Goal: Browse casually: Explore the website without a specific task or goal

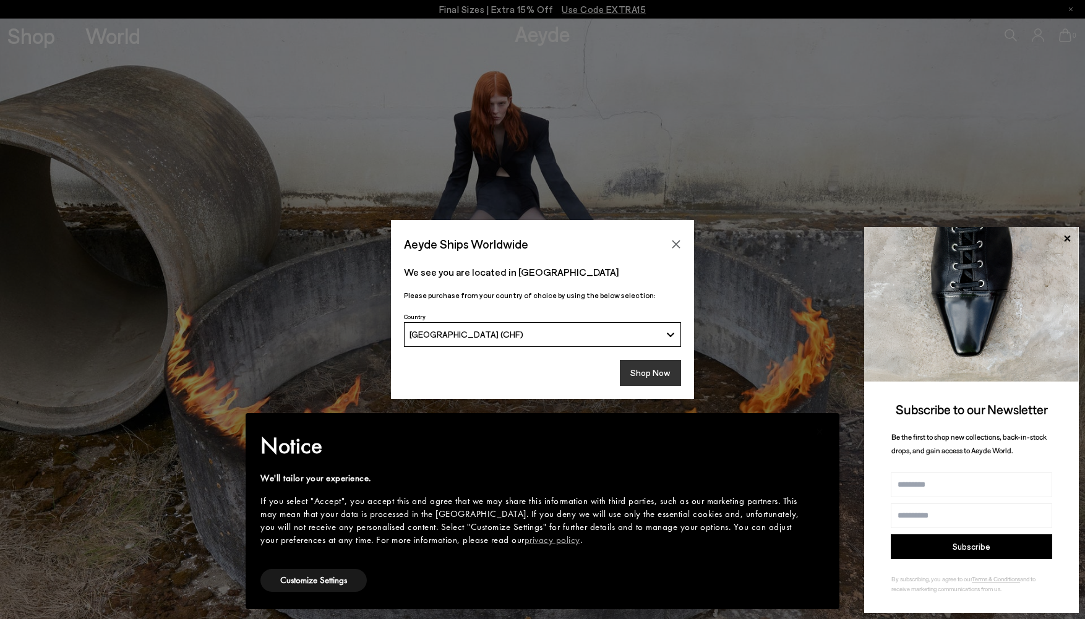
click at [648, 374] on button "Shop Now" at bounding box center [650, 373] width 61 height 26
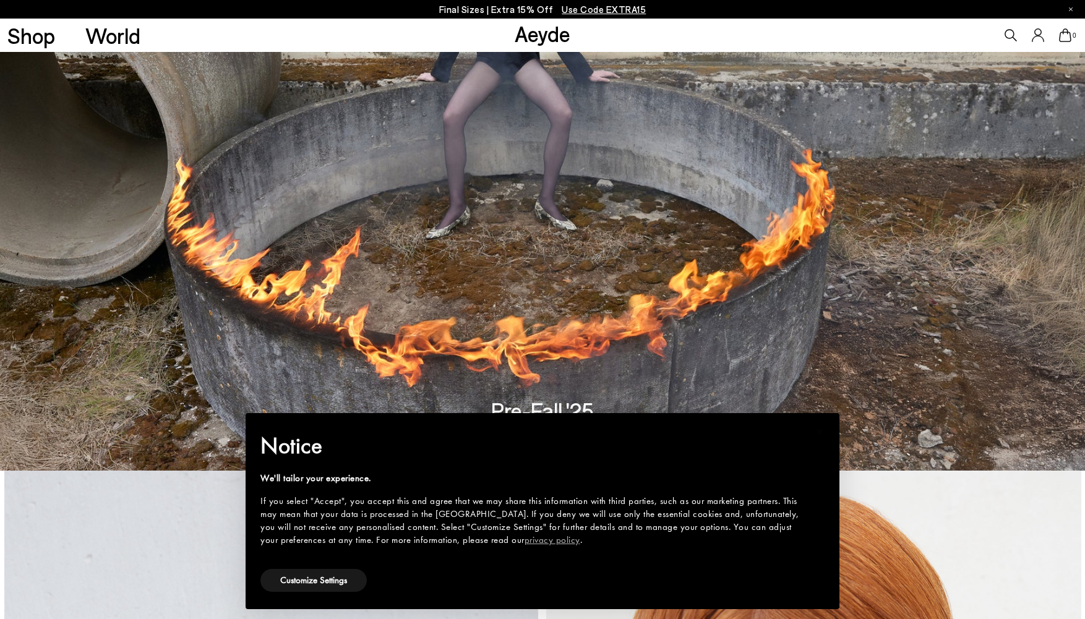
scroll to position [153, 0]
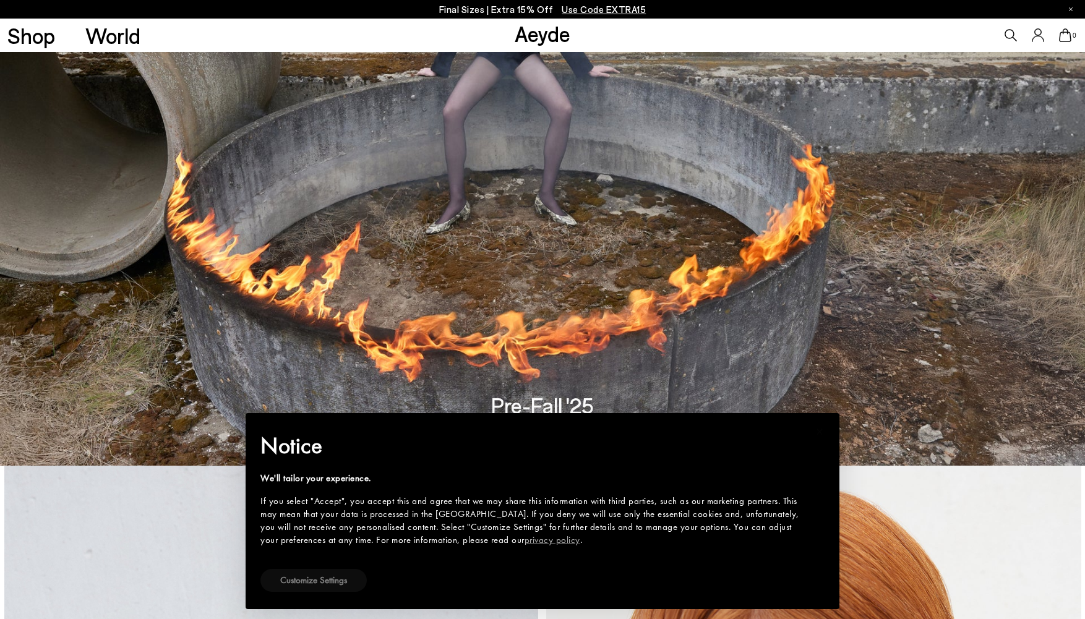
click at [353, 583] on button "Customize Settings" at bounding box center [314, 580] width 106 height 23
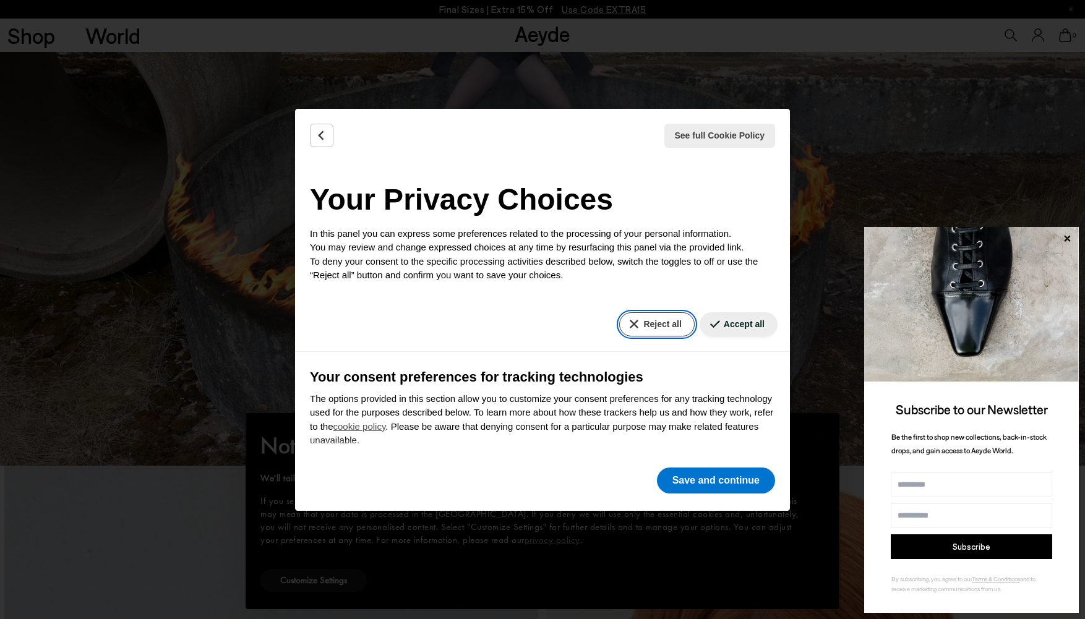
click at [660, 326] on button "Reject all" at bounding box center [656, 325] width 75 height 24
click at [723, 480] on button "Save and continue" at bounding box center [716, 481] width 118 height 26
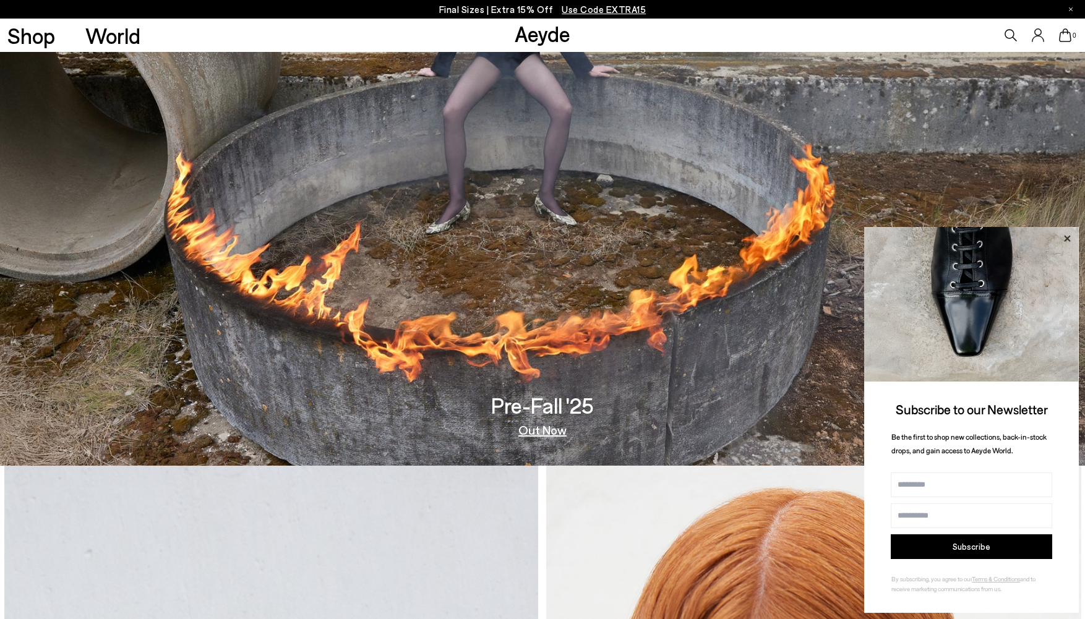
click at [1068, 238] on icon at bounding box center [1067, 238] width 6 height 6
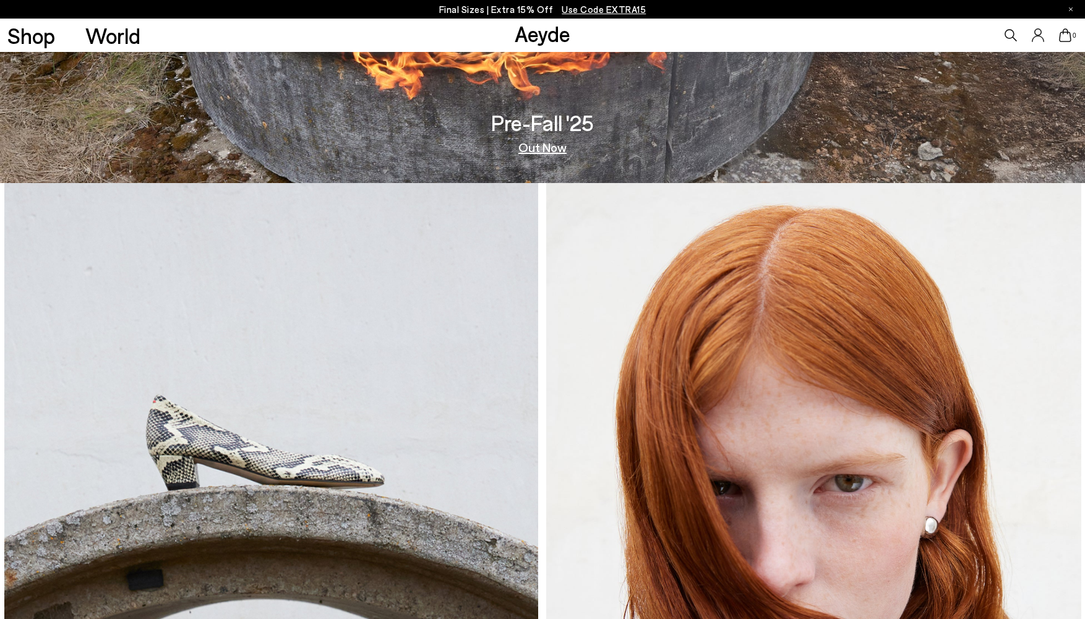
scroll to position [0, 0]
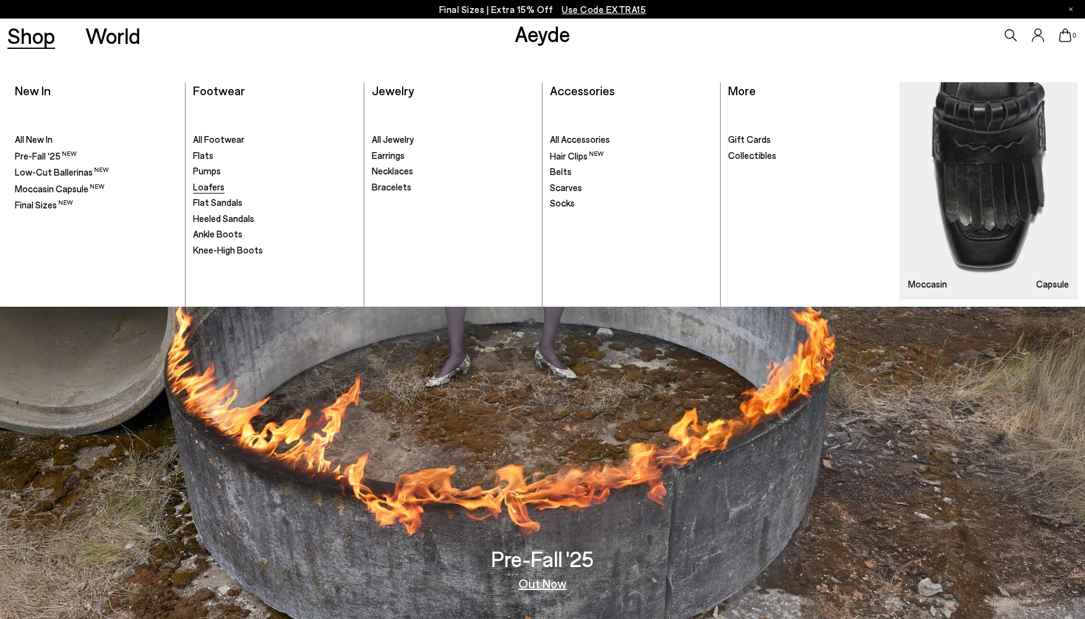
click at [203, 184] on span "Loafers" at bounding box center [209, 186] width 32 height 11
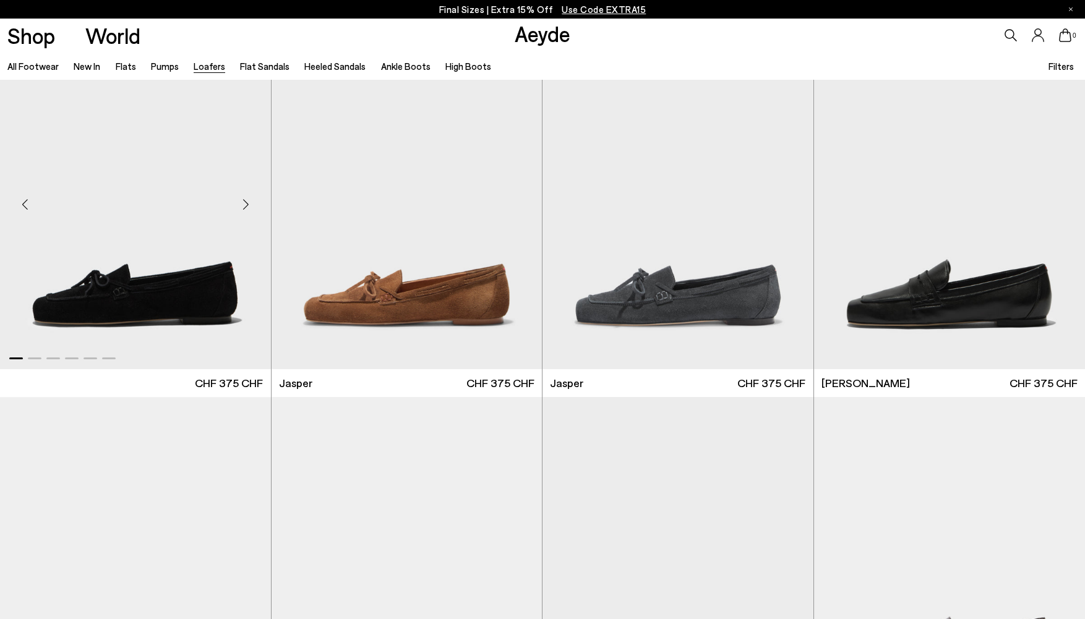
scroll to position [421, 0]
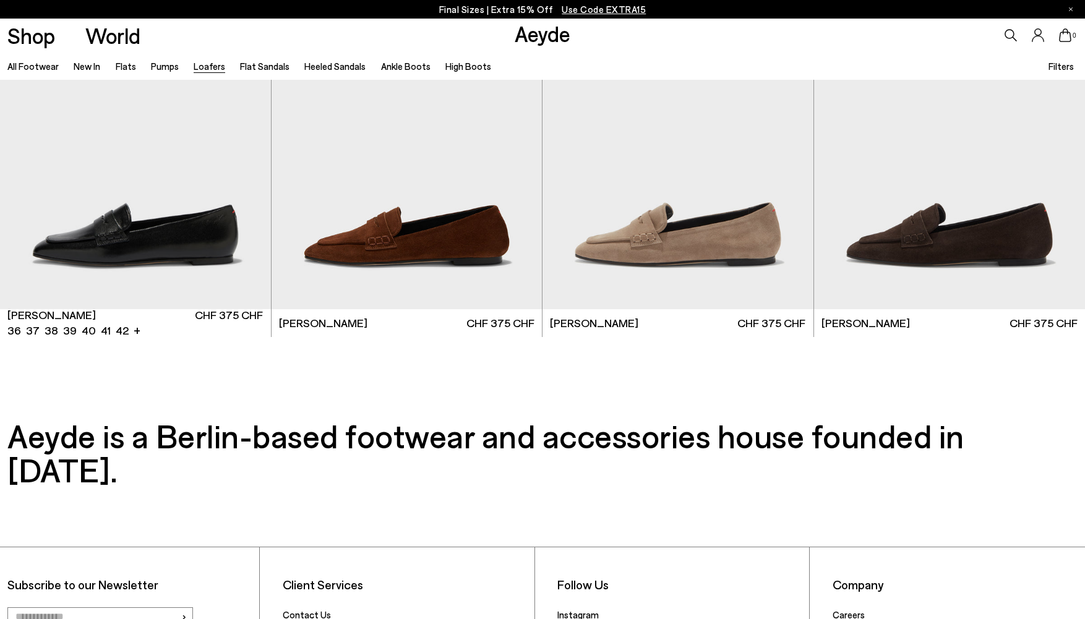
scroll to position [2688, 0]
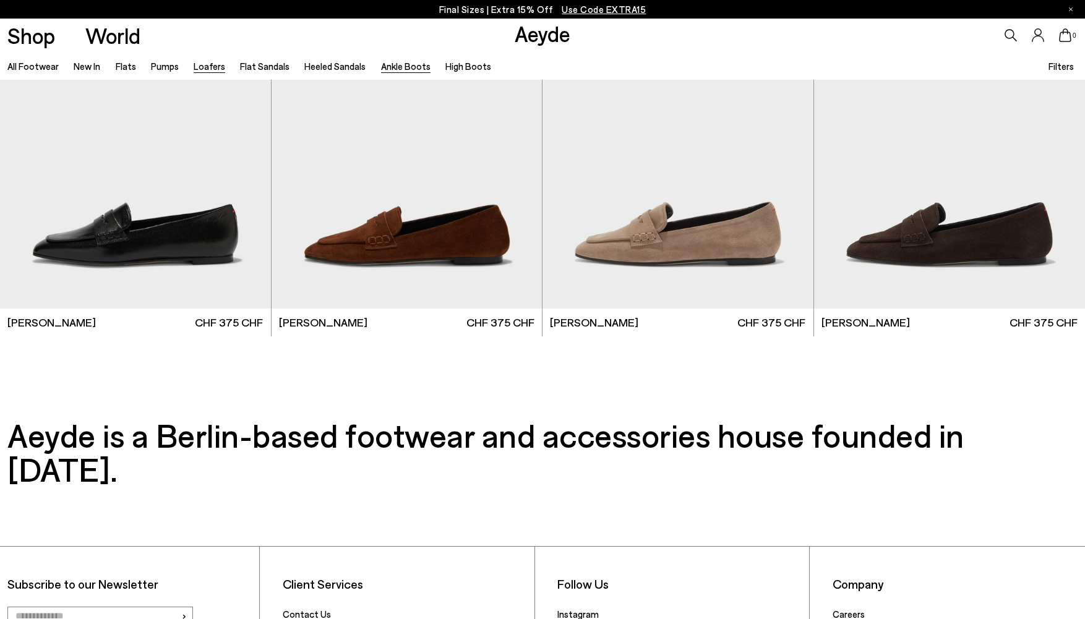
click at [407, 67] on link "Ankle Boots" at bounding box center [406, 66] width 50 height 11
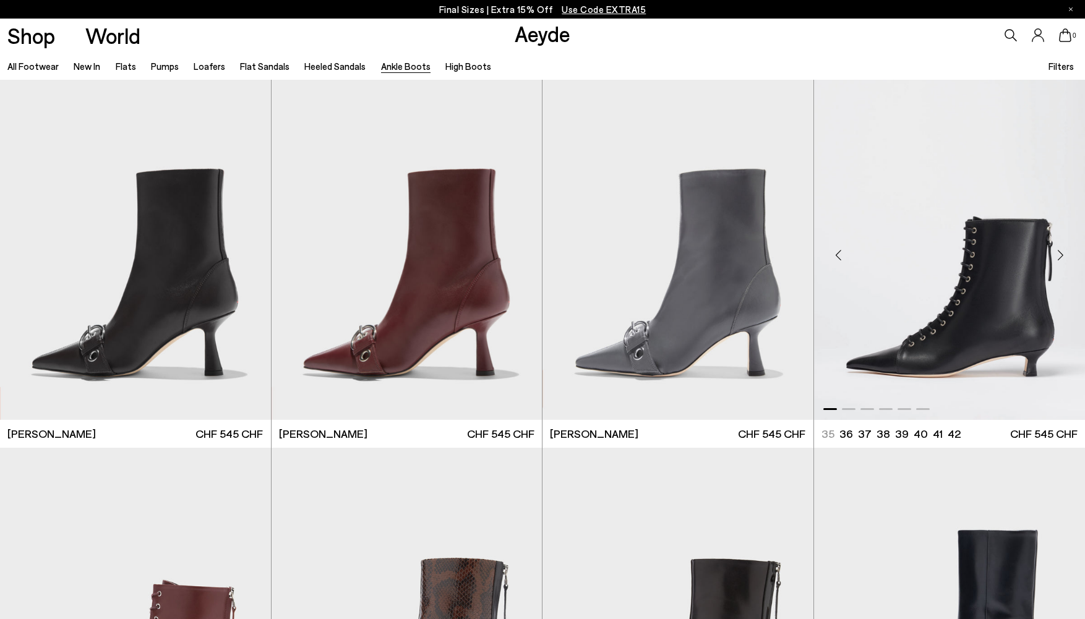
click at [840, 256] on div "Previous slide" at bounding box center [839, 254] width 37 height 37
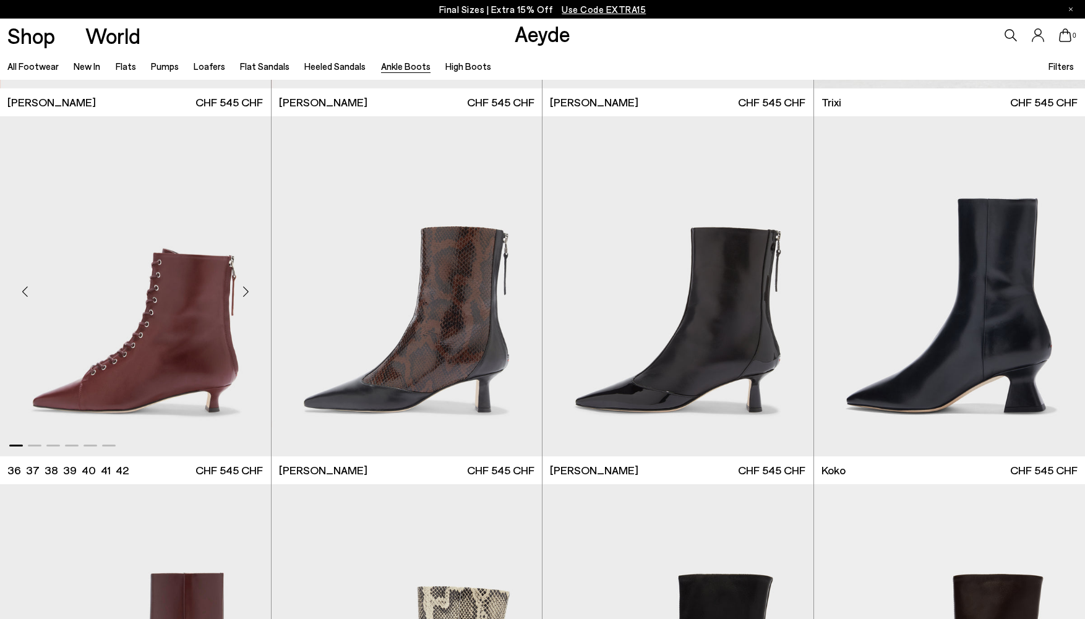
scroll to position [335, 0]
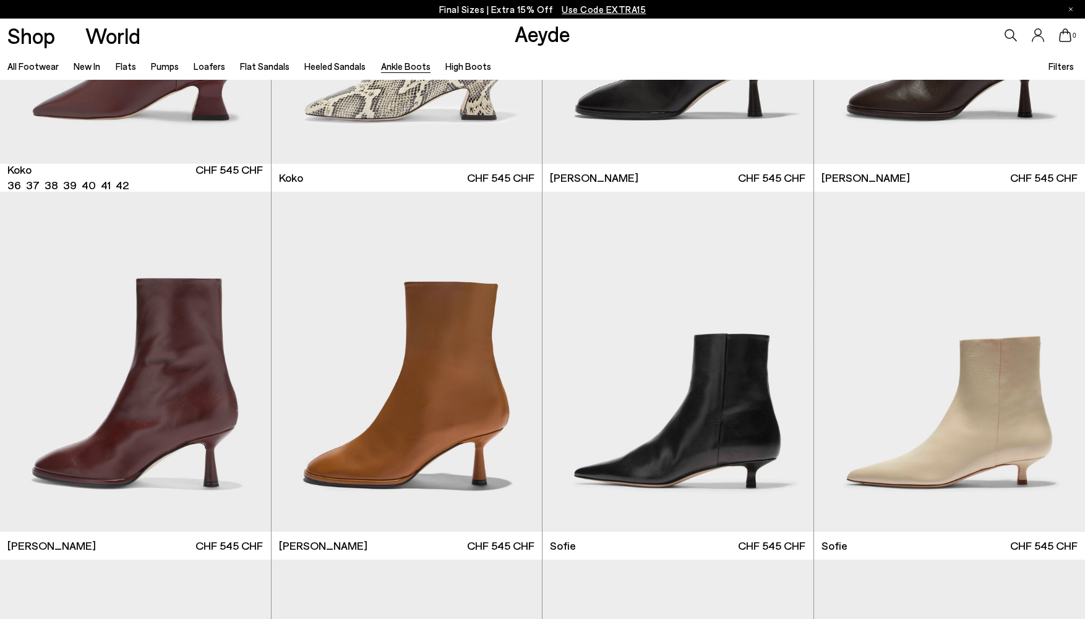
scroll to position [1082, 0]
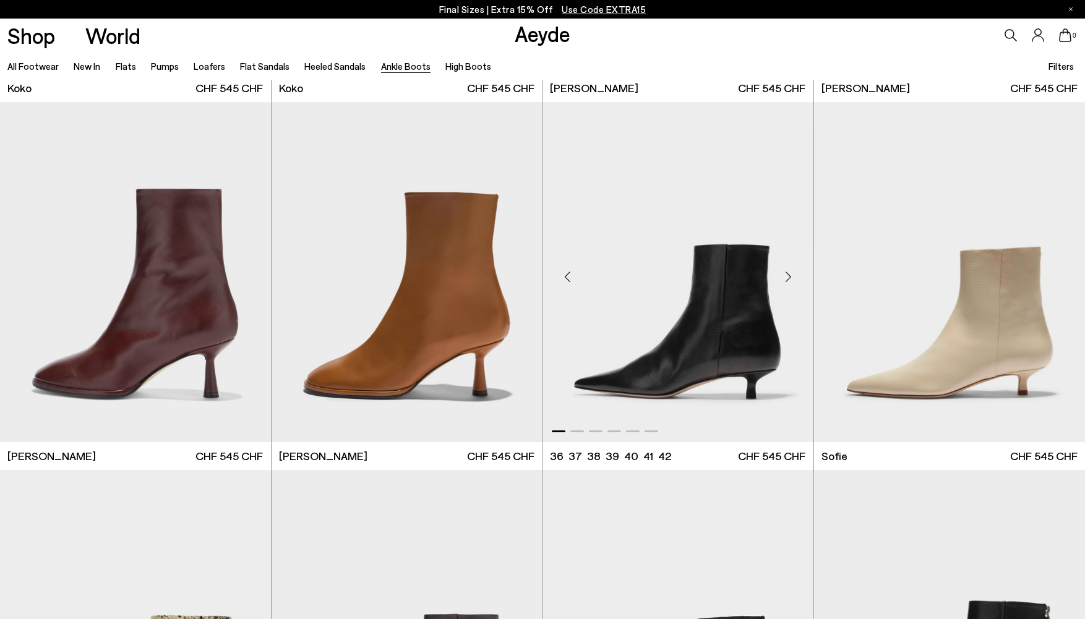
click at [788, 278] on div "Next slide" at bounding box center [788, 277] width 37 height 37
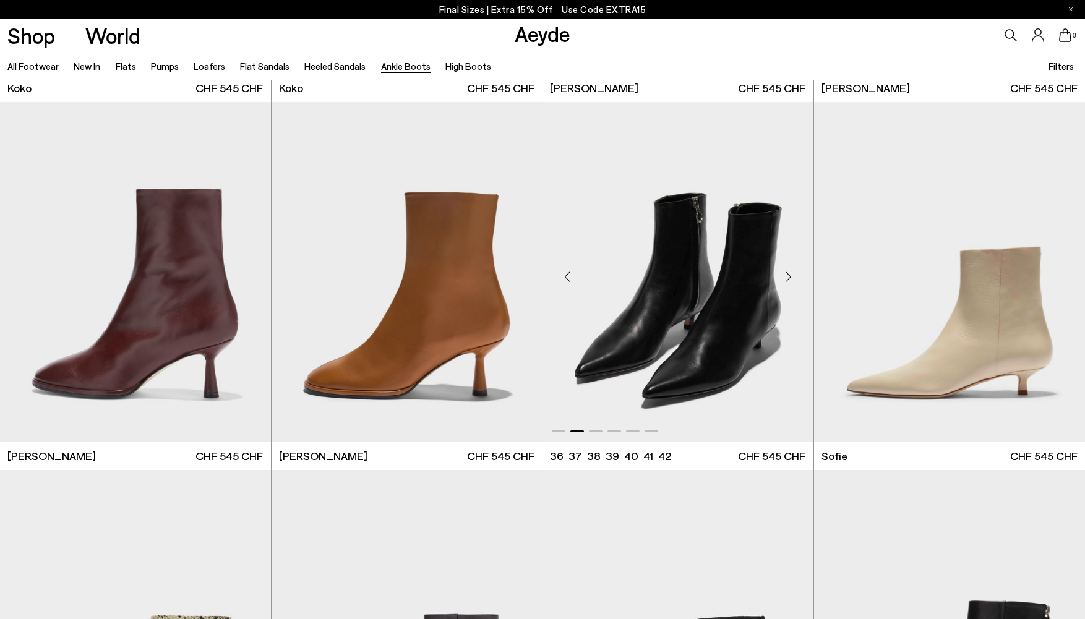
click at [789, 277] on div "Next slide" at bounding box center [788, 277] width 37 height 37
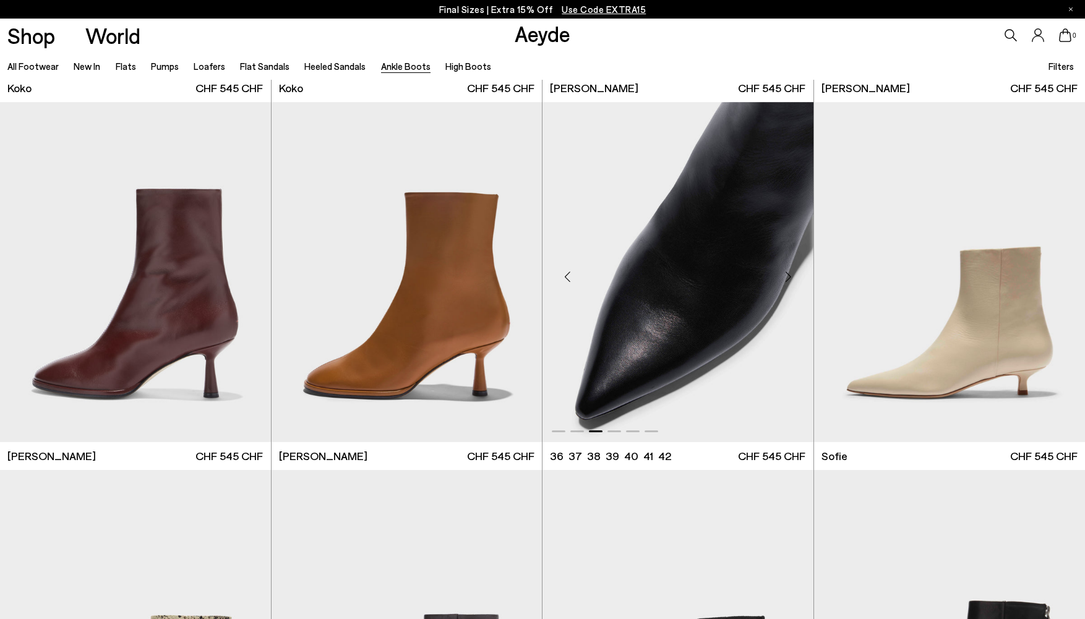
click at [789, 277] on div "Next slide" at bounding box center [788, 277] width 37 height 37
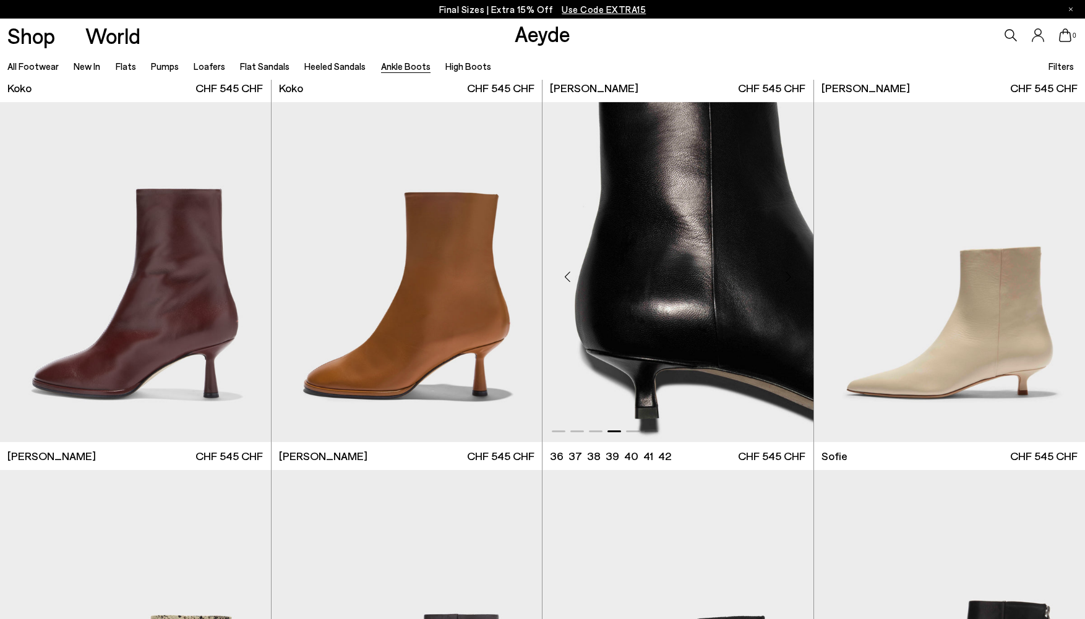
click at [789, 277] on div "Next slide" at bounding box center [788, 277] width 37 height 37
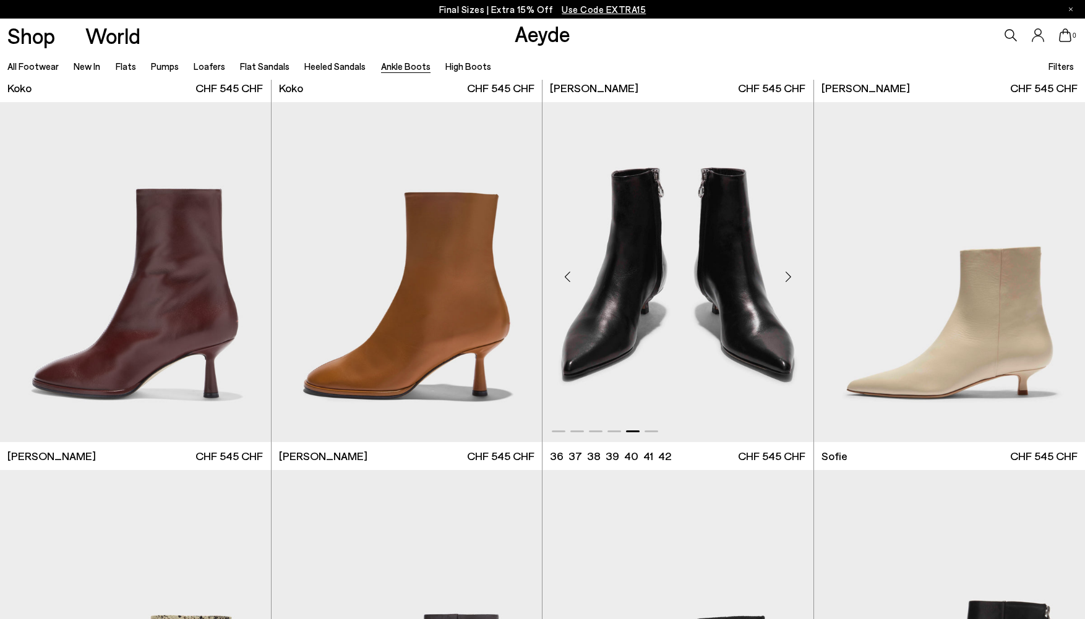
click at [789, 277] on div "Next slide" at bounding box center [788, 277] width 37 height 37
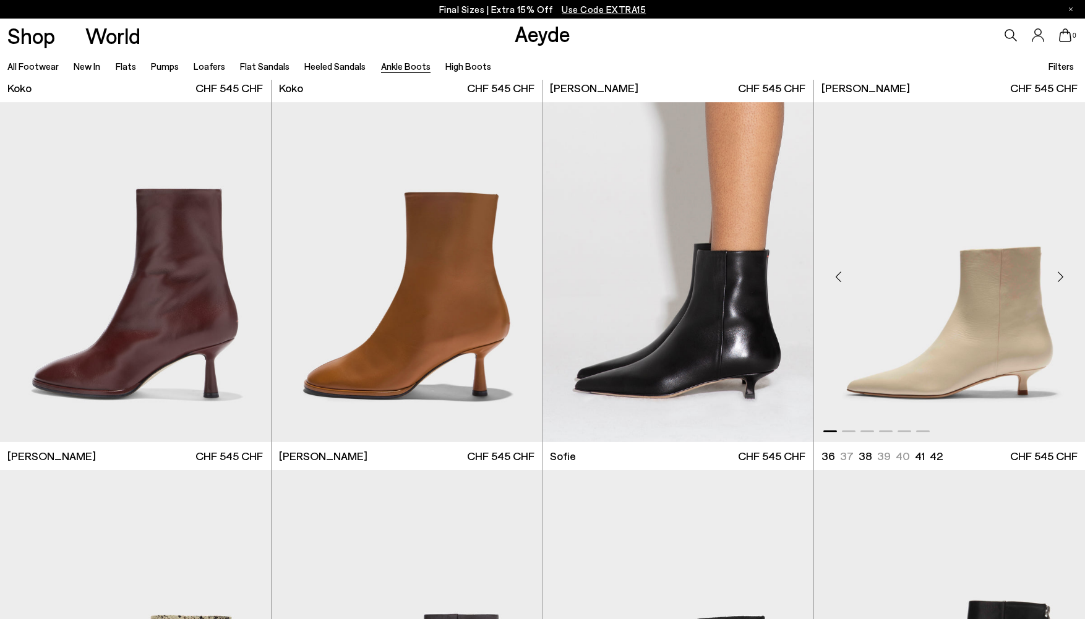
click at [1064, 280] on div "Next slide" at bounding box center [1060, 277] width 37 height 37
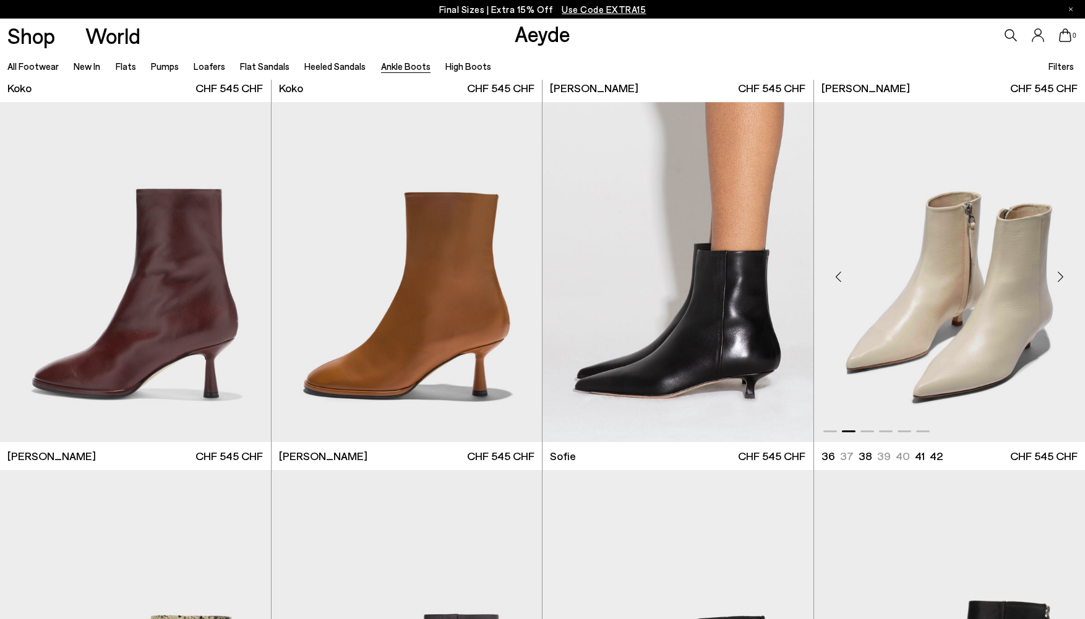
click at [1064, 280] on div "Next slide" at bounding box center [1060, 277] width 37 height 37
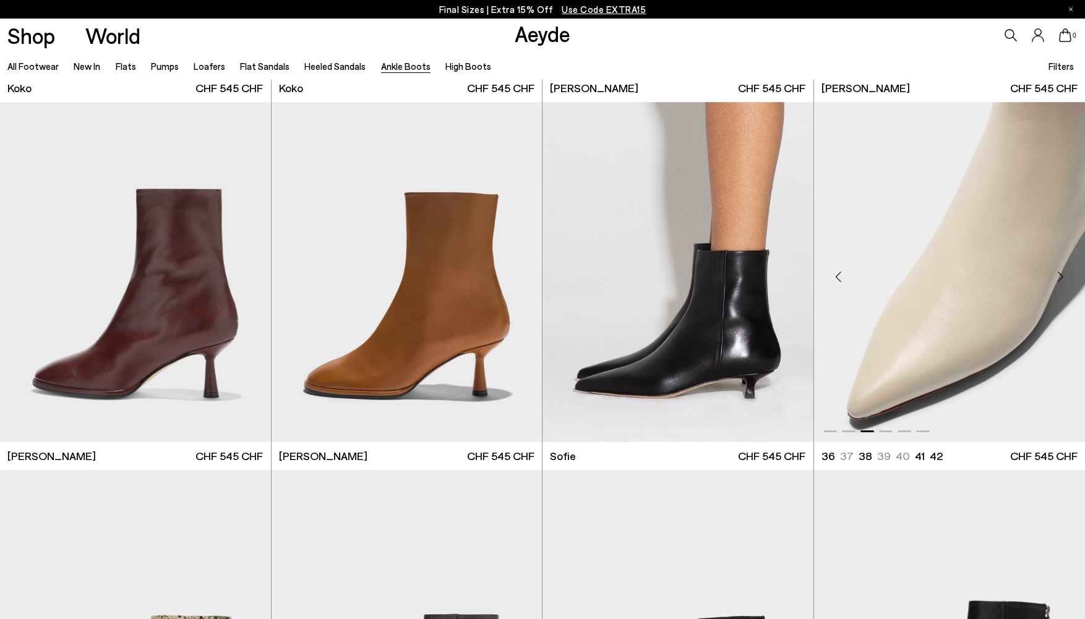
click at [1064, 280] on div "Next slide" at bounding box center [1060, 277] width 37 height 37
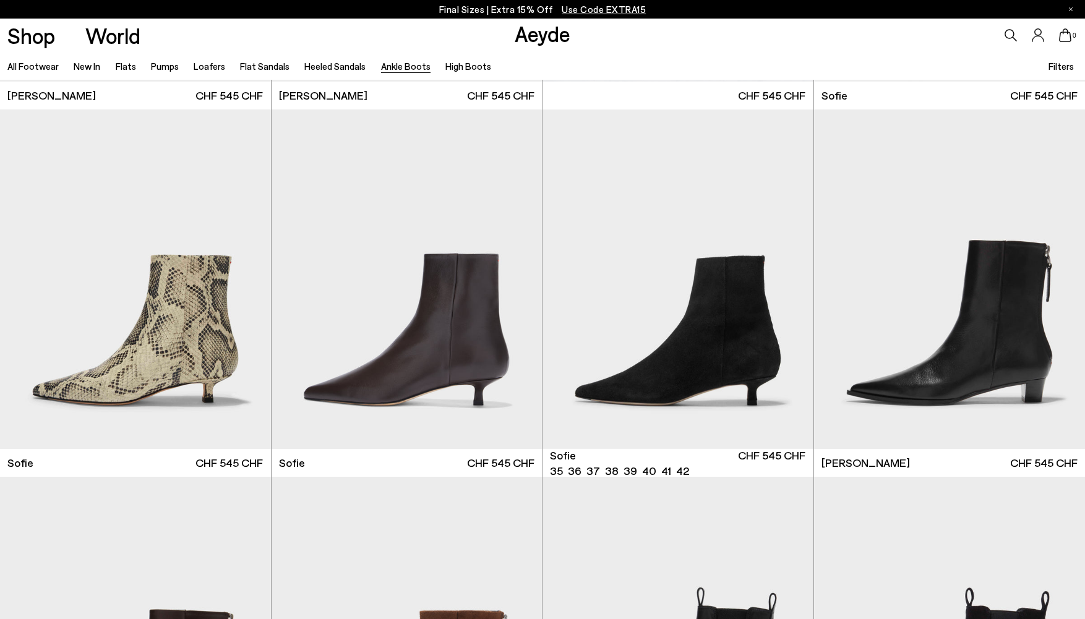
scroll to position [1447, 0]
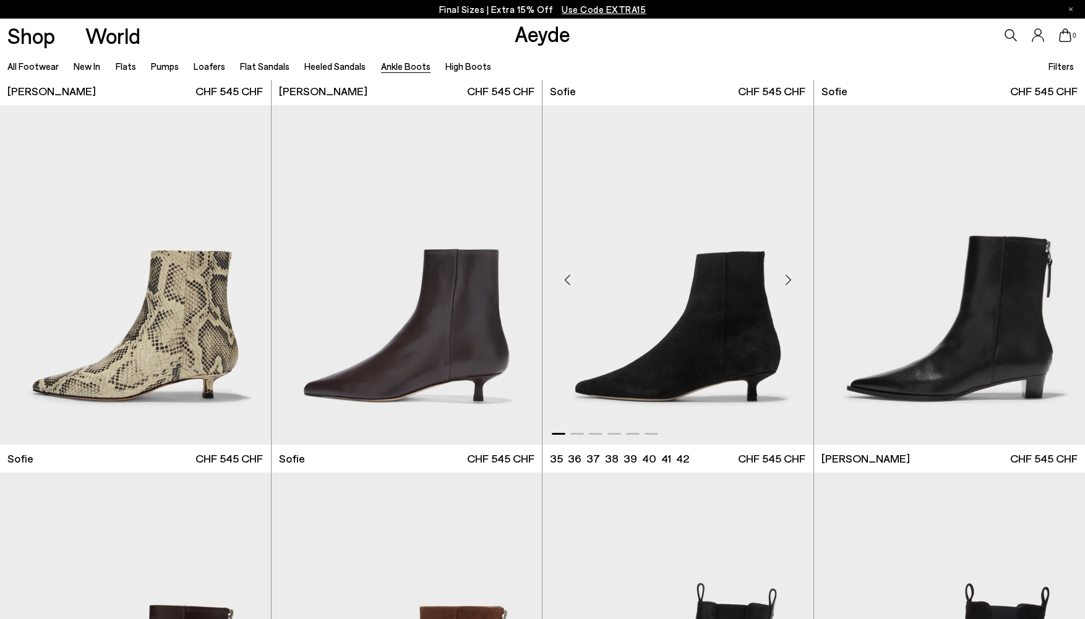
click at [791, 278] on div "Next slide" at bounding box center [788, 280] width 37 height 37
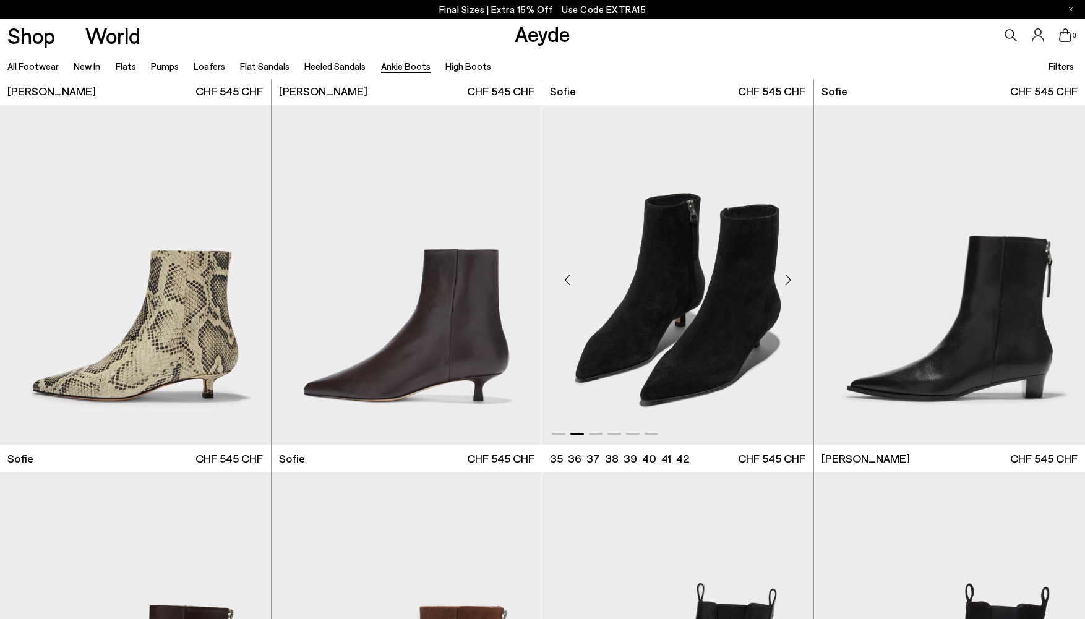
click at [791, 278] on div "Next slide" at bounding box center [788, 280] width 37 height 37
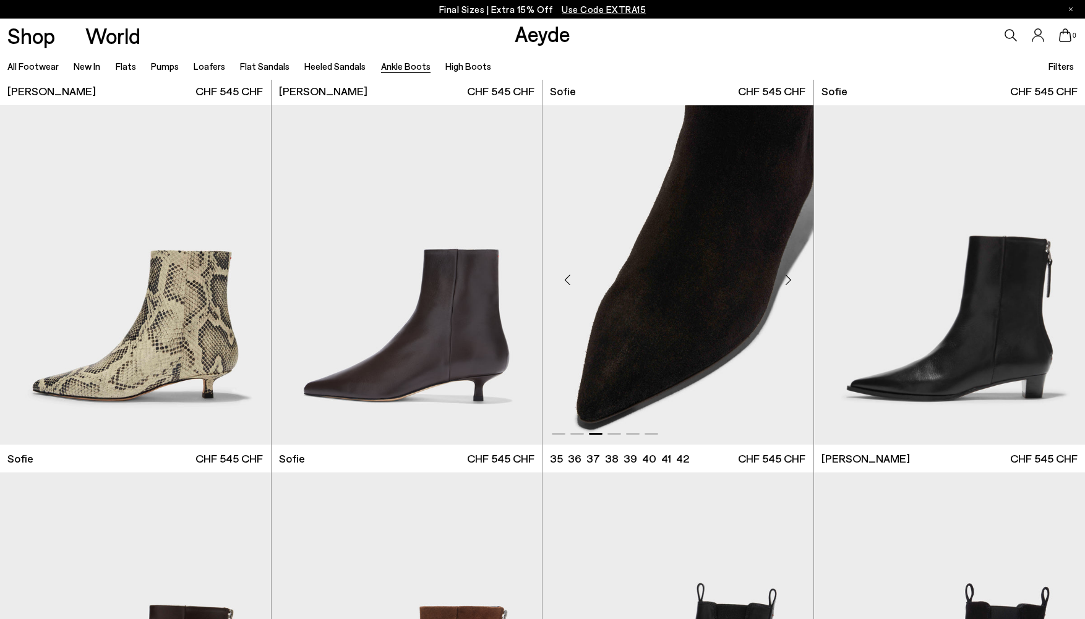
click at [791, 278] on div "Next slide" at bounding box center [788, 280] width 37 height 37
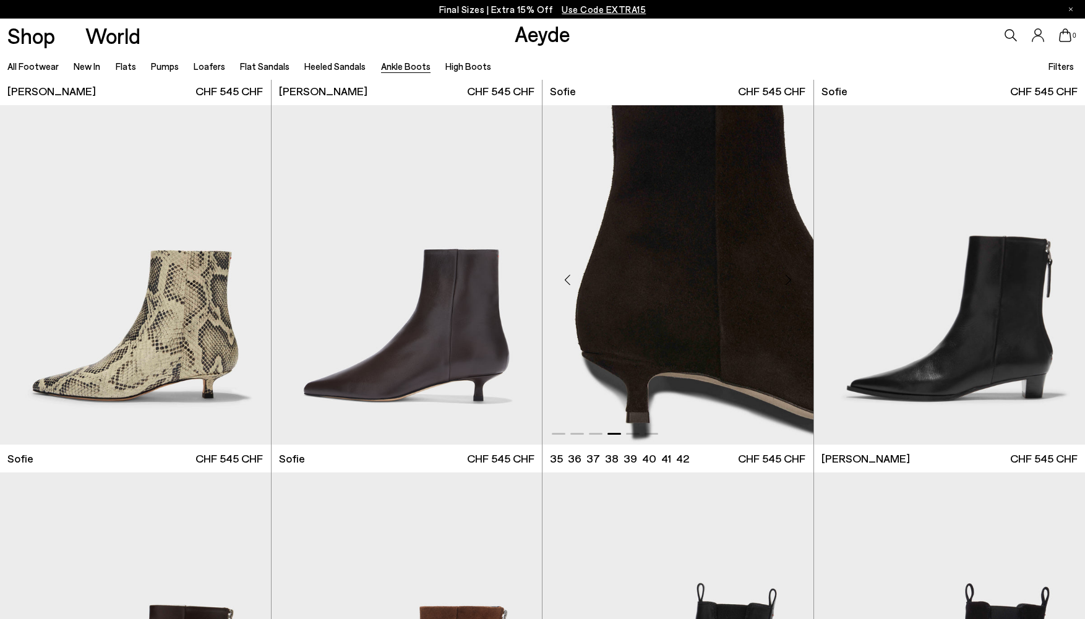
click at [791, 278] on div "Next slide" at bounding box center [788, 280] width 37 height 37
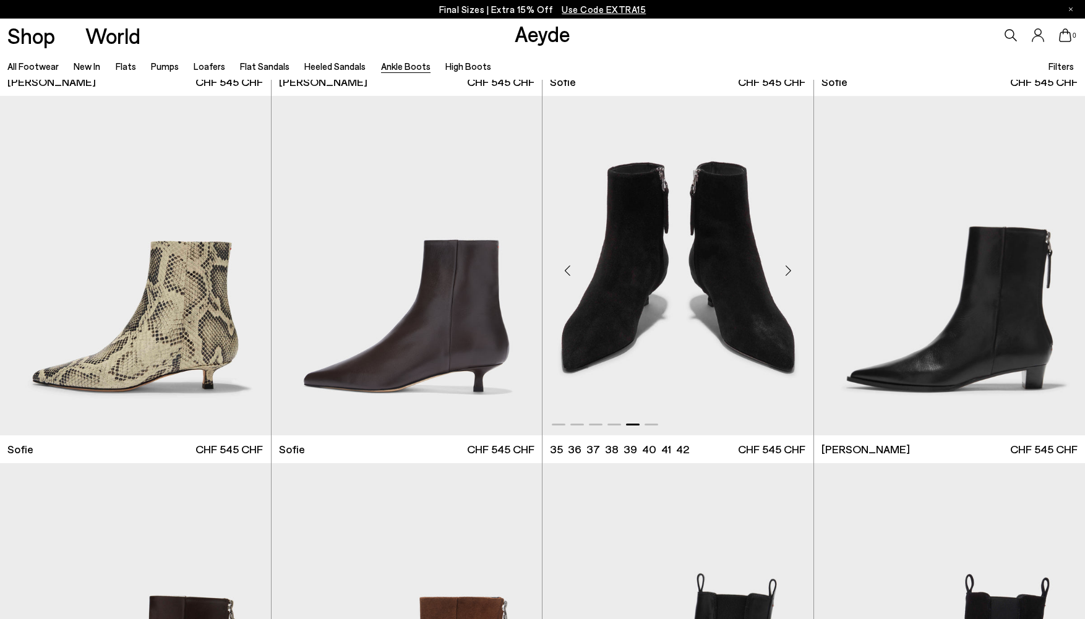
scroll to position [1453, 0]
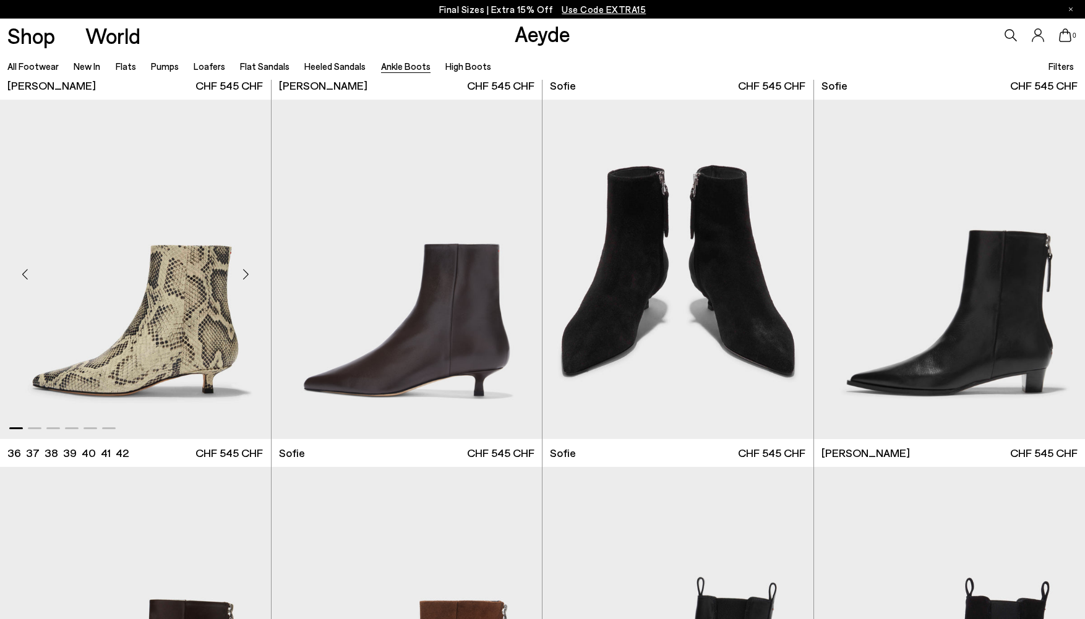
click at [242, 275] on div "Next slide" at bounding box center [246, 274] width 37 height 37
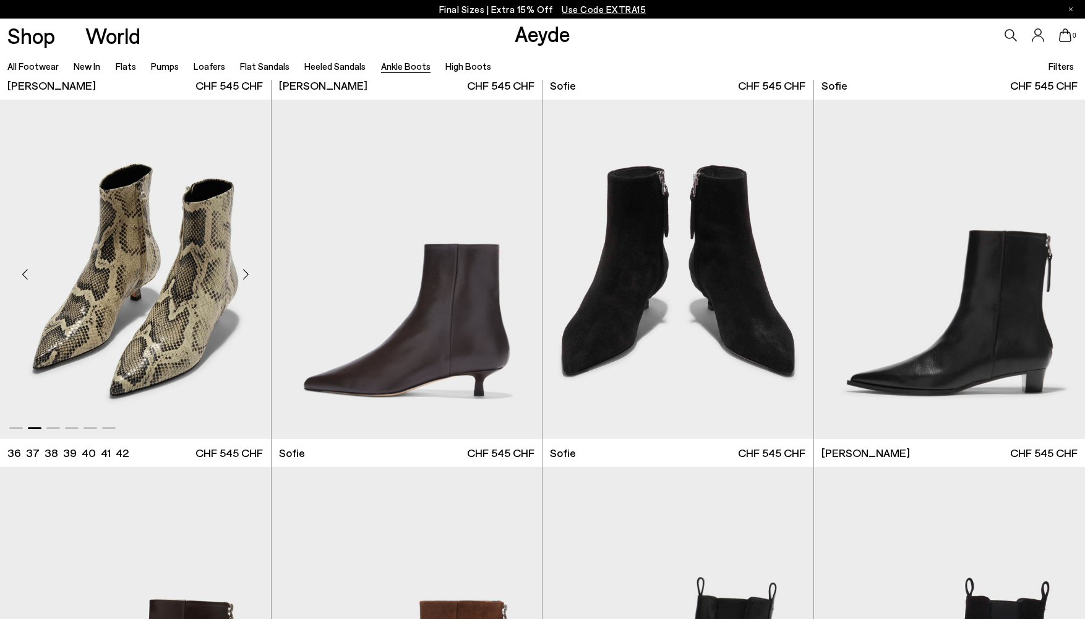
click at [246, 275] on div "Next slide" at bounding box center [246, 274] width 37 height 37
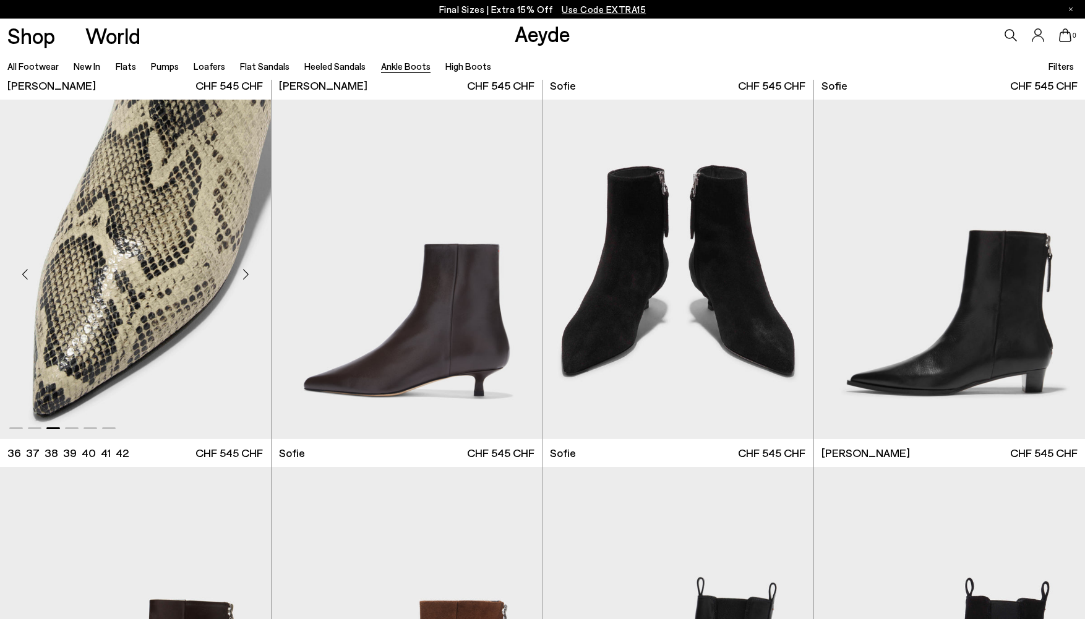
click at [246, 275] on div "Next slide" at bounding box center [246, 274] width 37 height 37
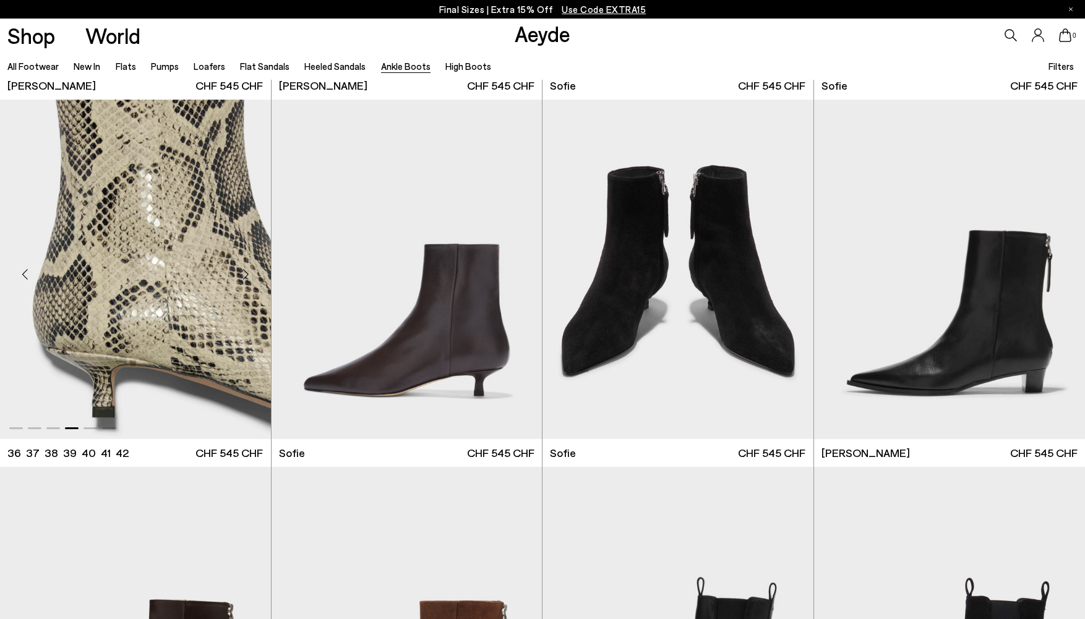
click at [246, 275] on div "Next slide" at bounding box center [246, 274] width 37 height 37
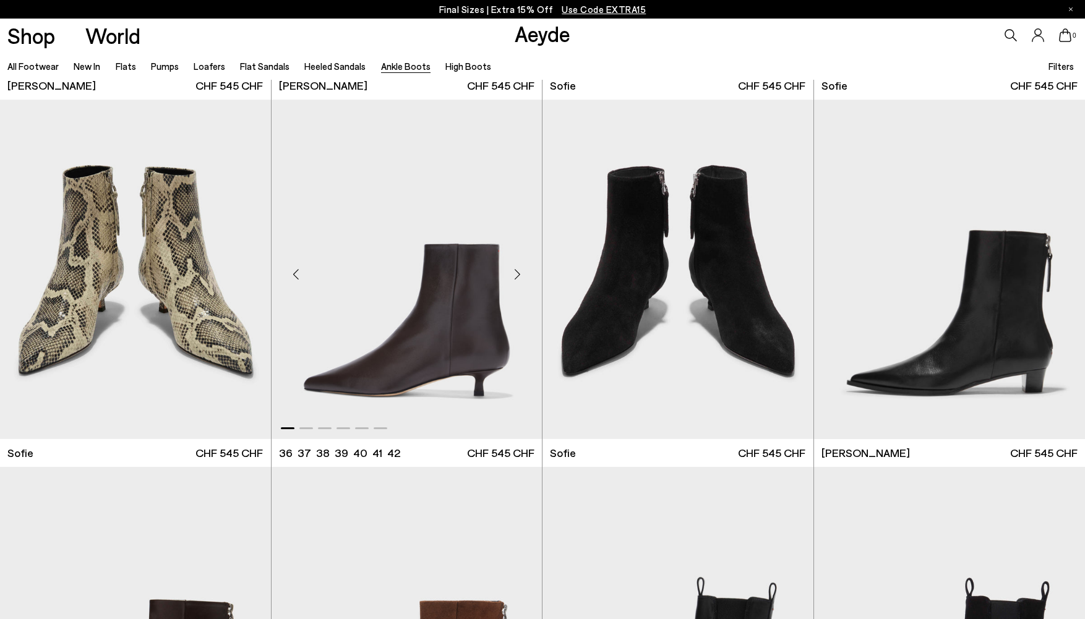
click at [514, 274] on div "Next slide" at bounding box center [517, 274] width 37 height 37
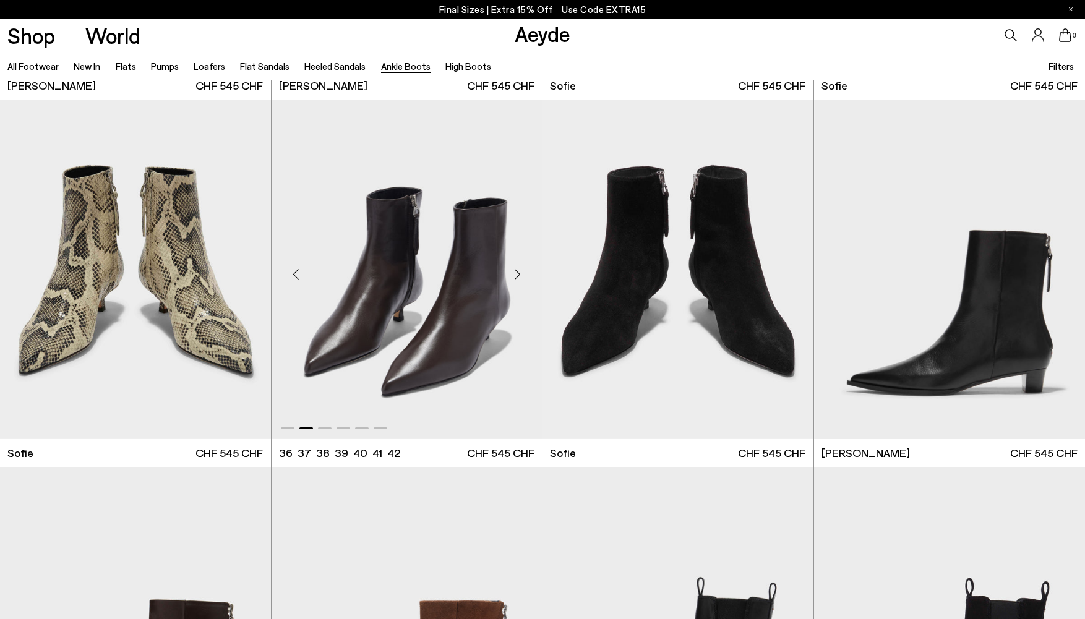
click at [514, 274] on div "Next slide" at bounding box center [517, 274] width 37 height 37
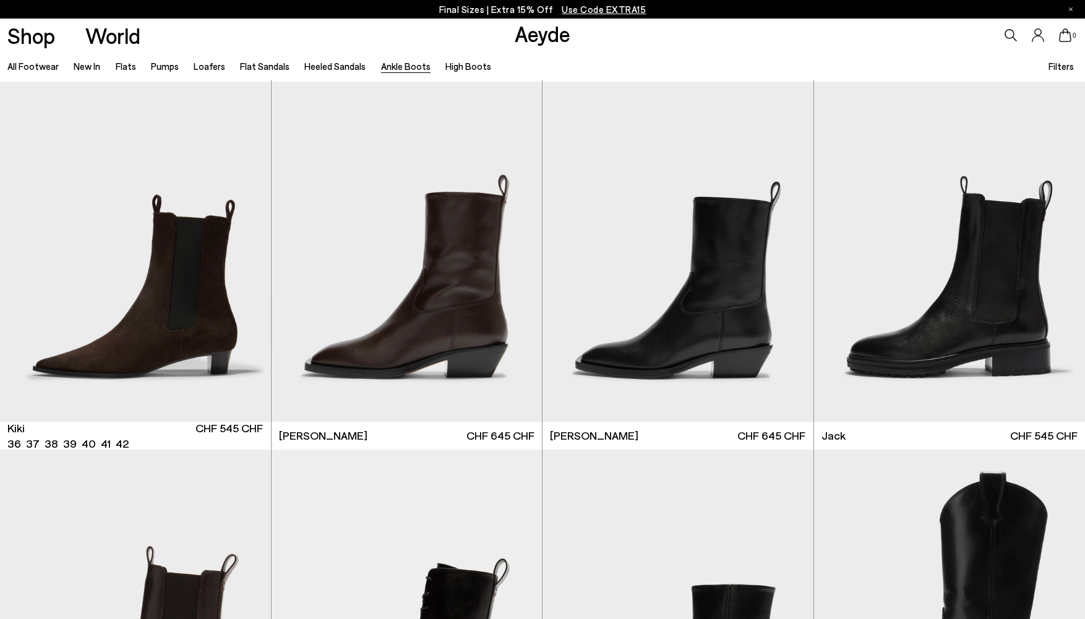
scroll to position [2208, 0]
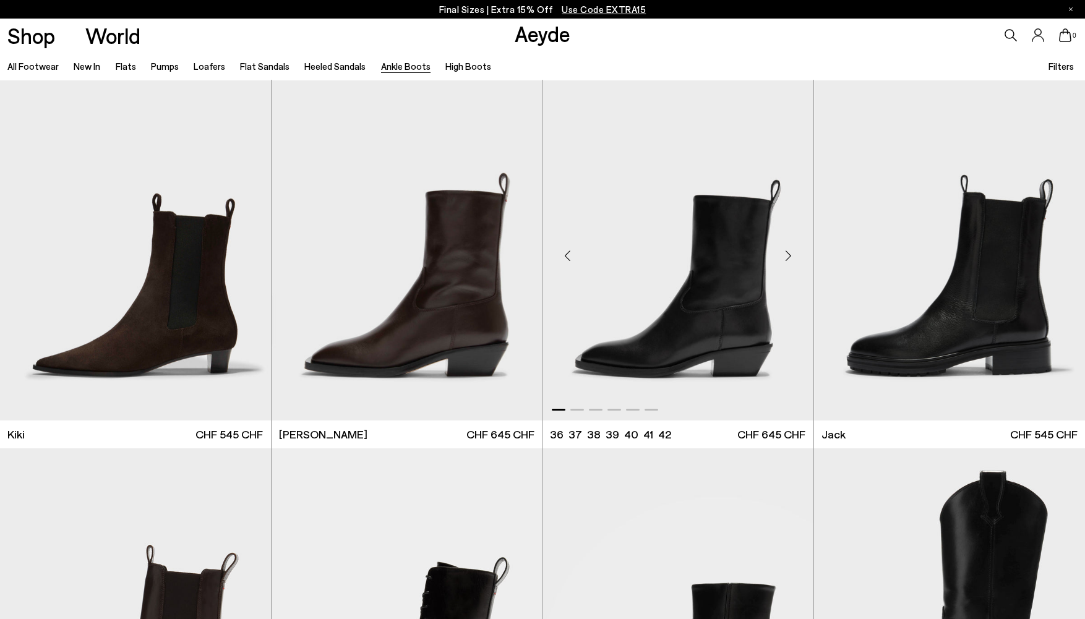
click at [787, 255] on div "Next slide" at bounding box center [788, 255] width 37 height 37
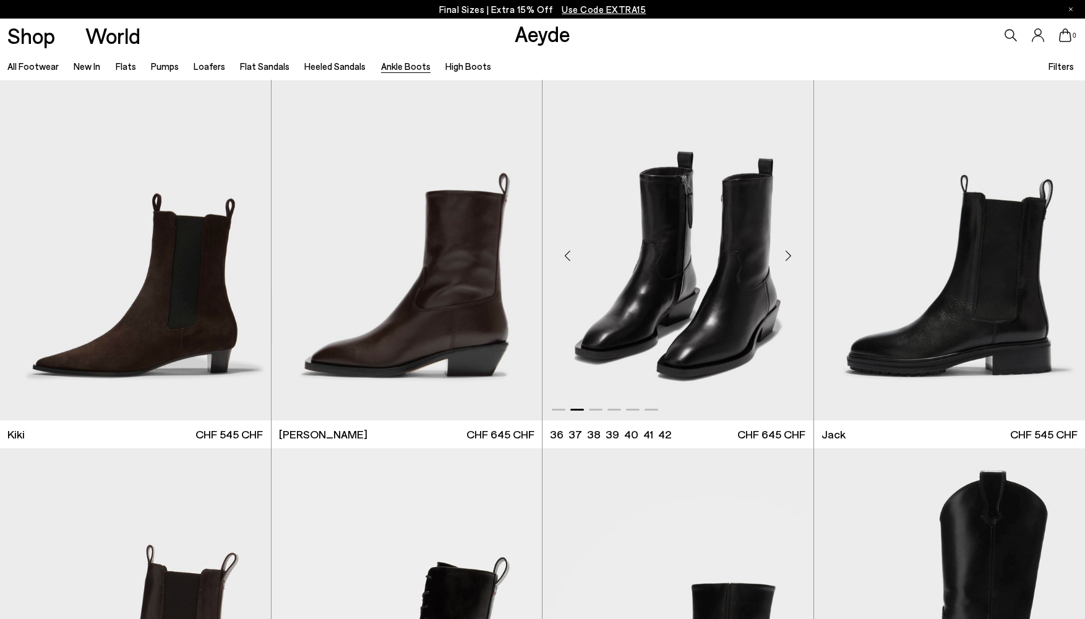
click at [790, 254] on div "Next slide" at bounding box center [788, 255] width 37 height 37
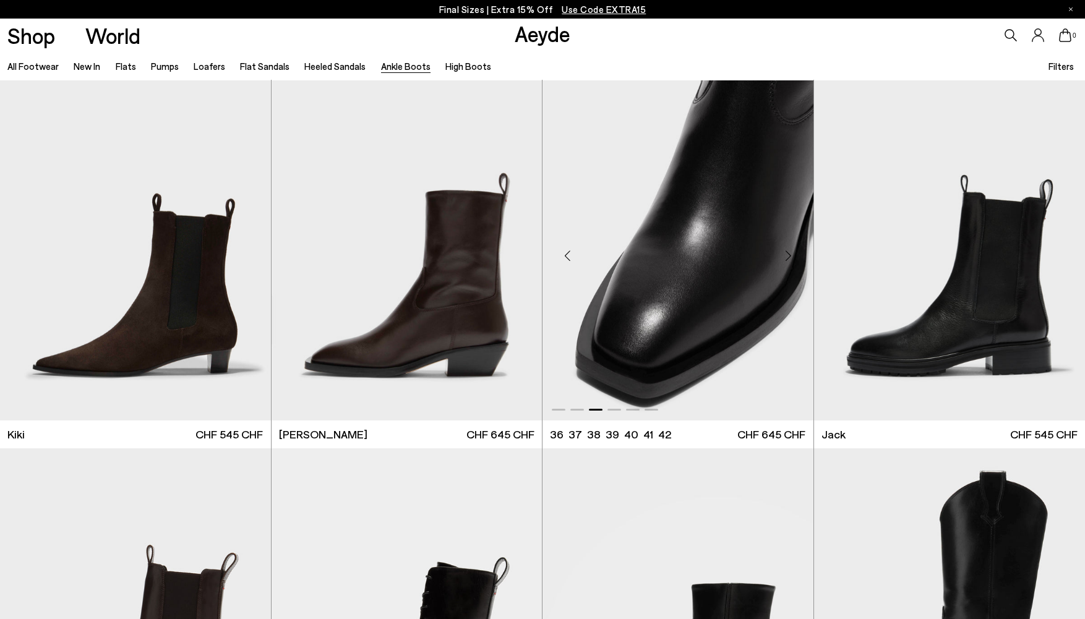
click at [790, 254] on div "Next slide" at bounding box center [788, 255] width 37 height 37
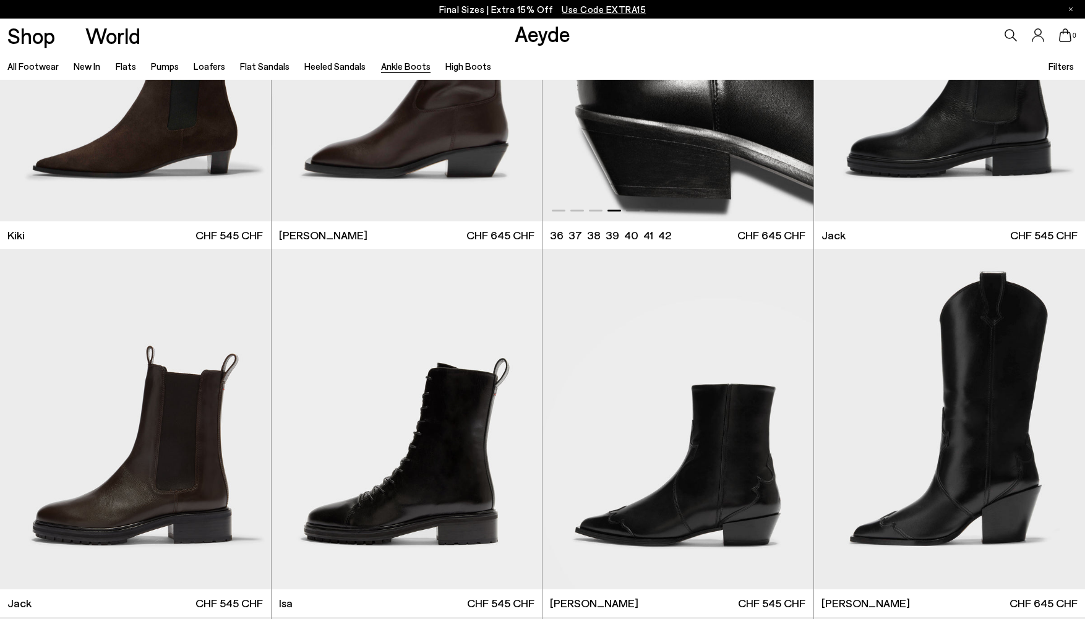
scroll to position [2558, 0]
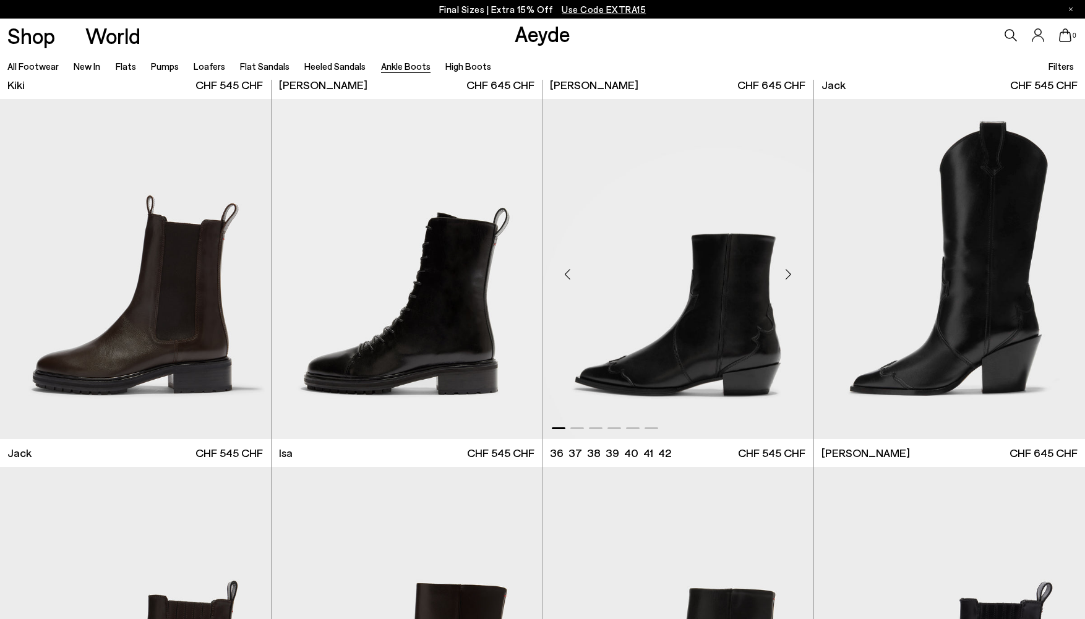
click at [793, 275] on div "Next slide" at bounding box center [788, 274] width 37 height 37
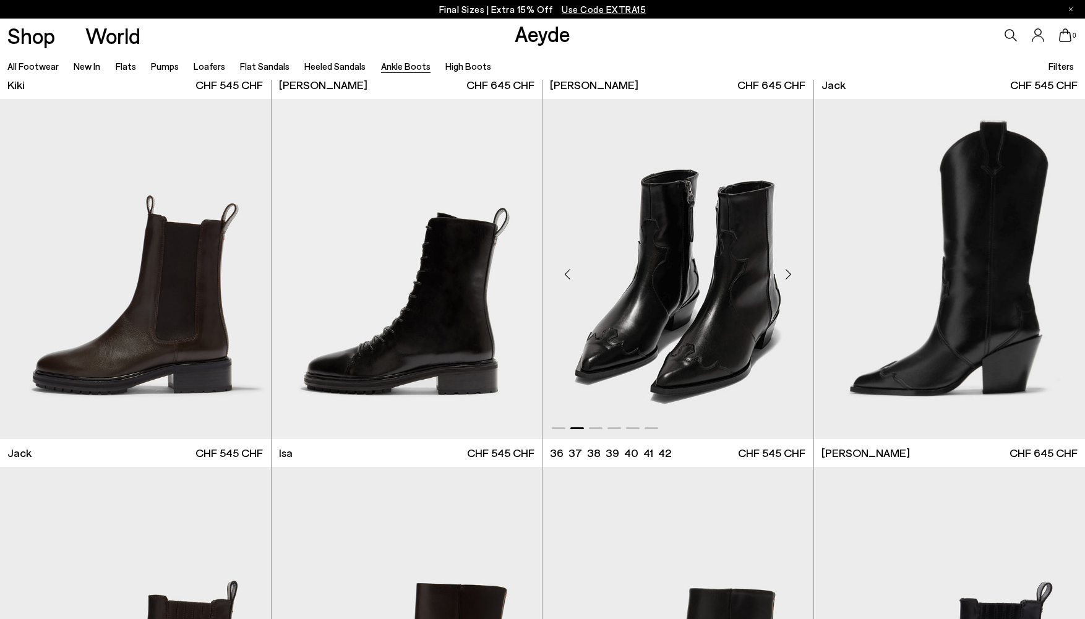
click at [790, 273] on div "Next slide" at bounding box center [788, 274] width 37 height 37
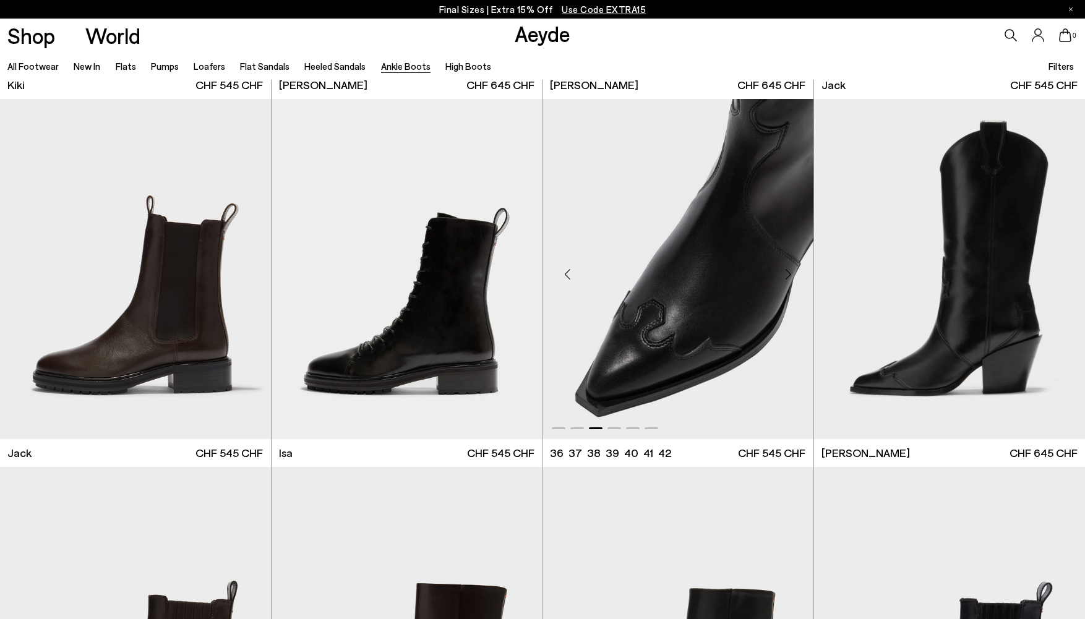
click at [790, 273] on div "Next slide" at bounding box center [788, 274] width 37 height 37
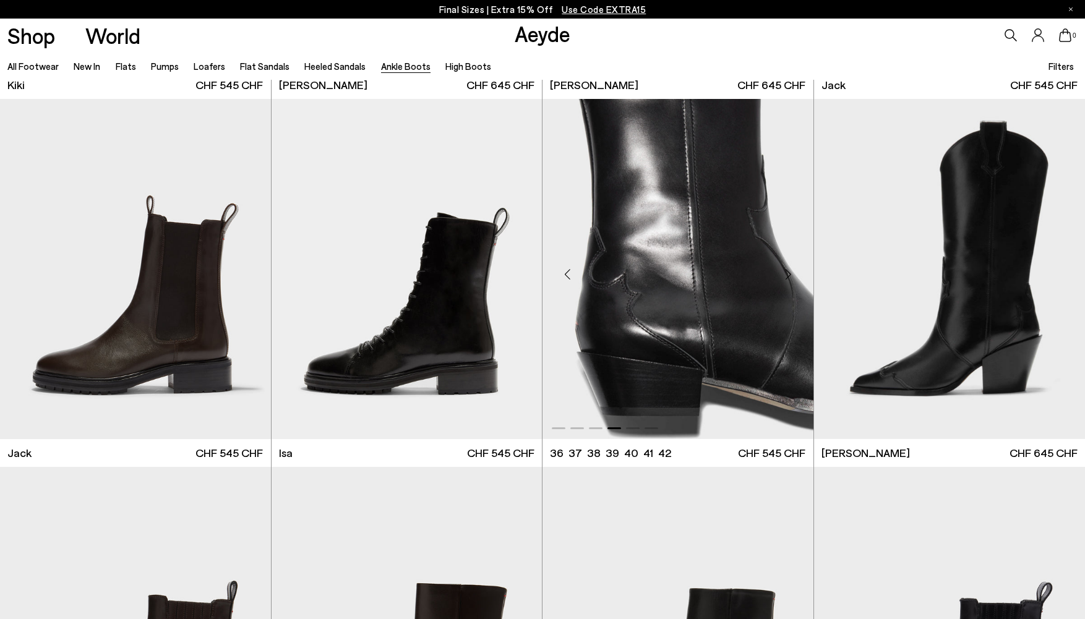
click at [790, 273] on div "Next slide" at bounding box center [788, 274] width 37 height 37
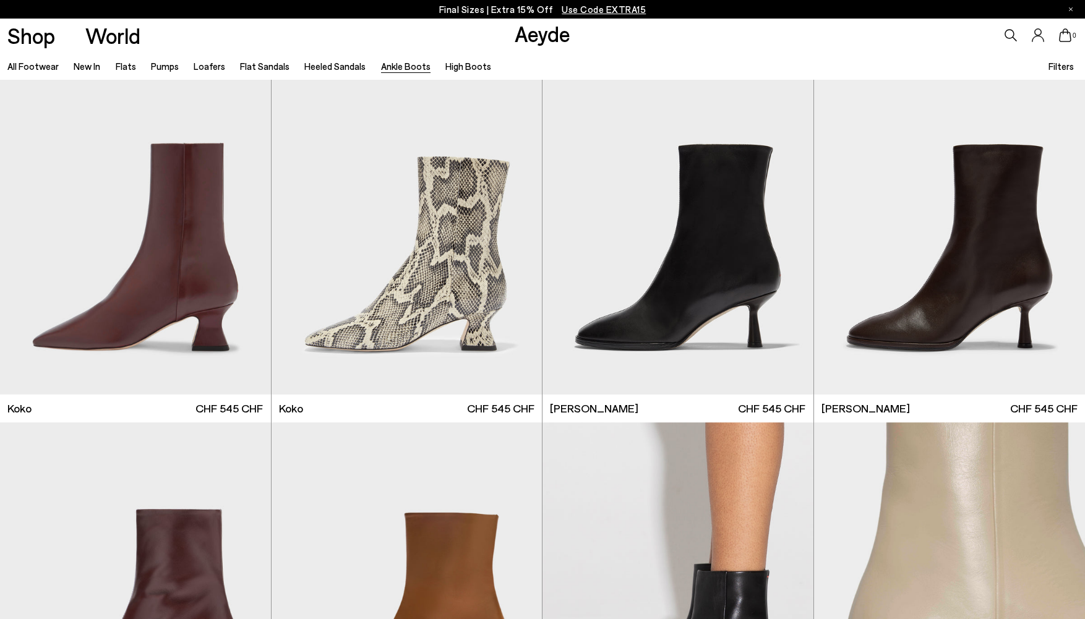
scroll to position [780, 0]
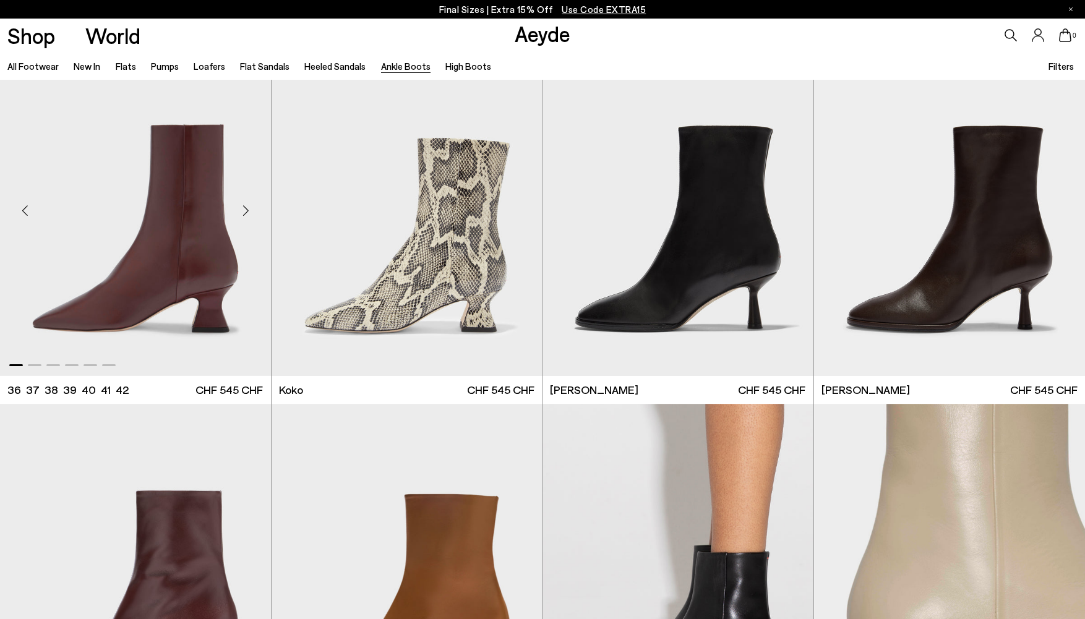
click at [27, 214] on div "Previous slide" at bounding box center [24, 210] width 37 height 37
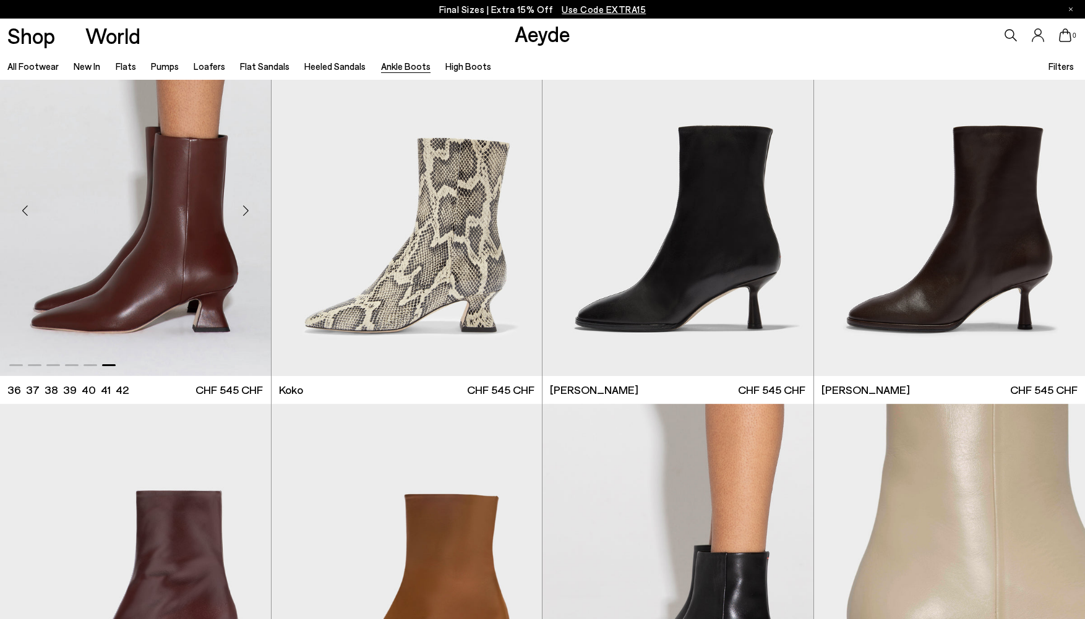
click at [27, 214] on div "Previous slide" at bounding box center [24, 210] width 37 height 37
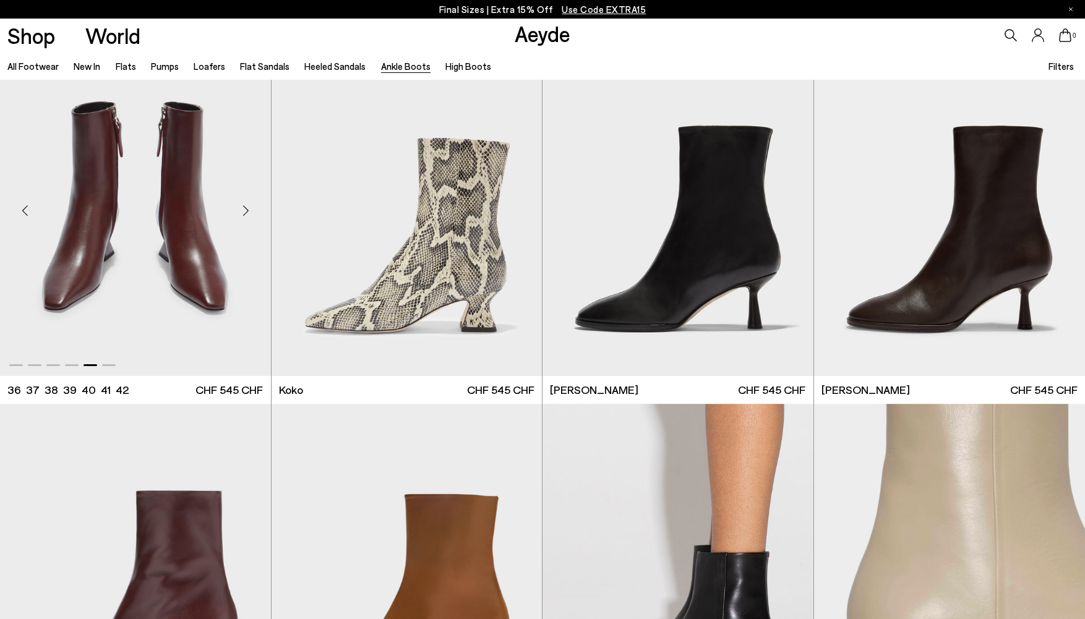
click at [27, 214] on div "Previous slide" at bounding box center [24, 210] width 37 height 37
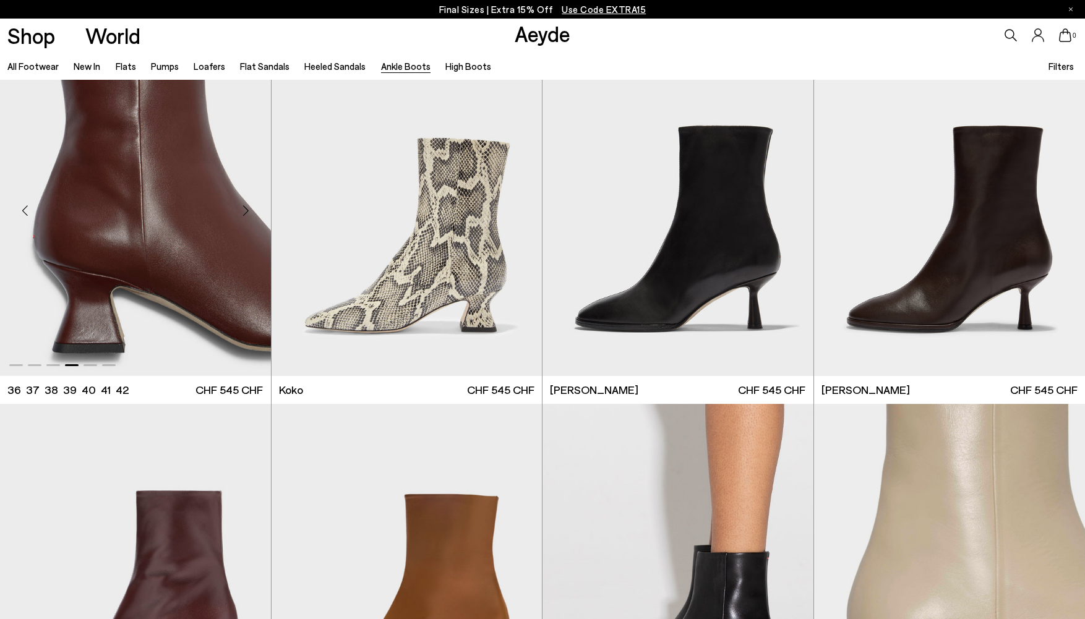
click at [27, 214] on div "Previous slide" at bounding box center [24, 210] width 37 height 37
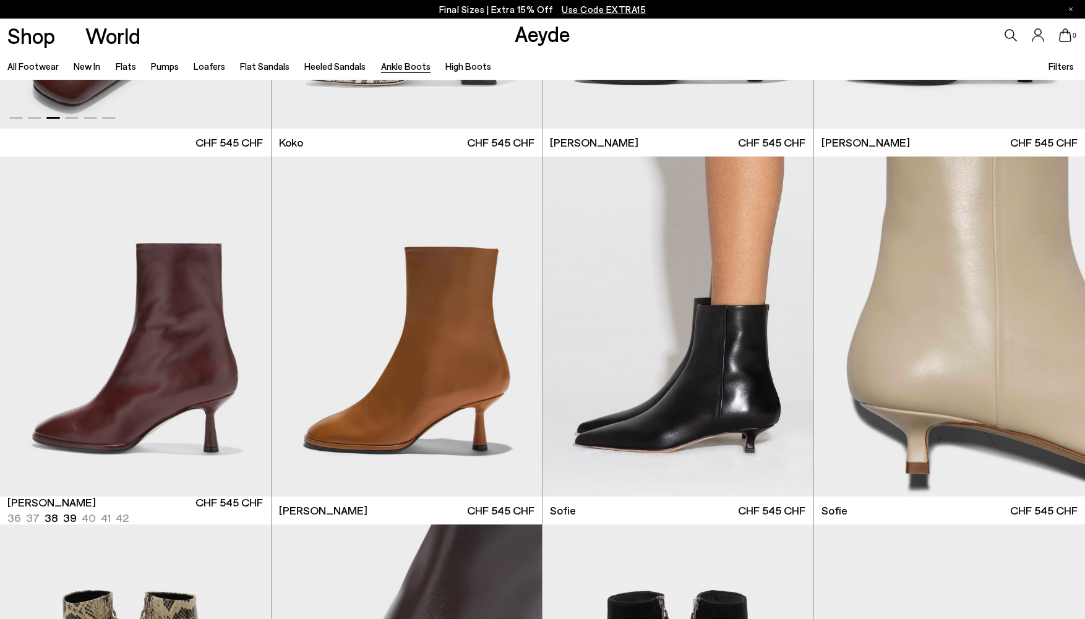
scroll to position [1030, 0]
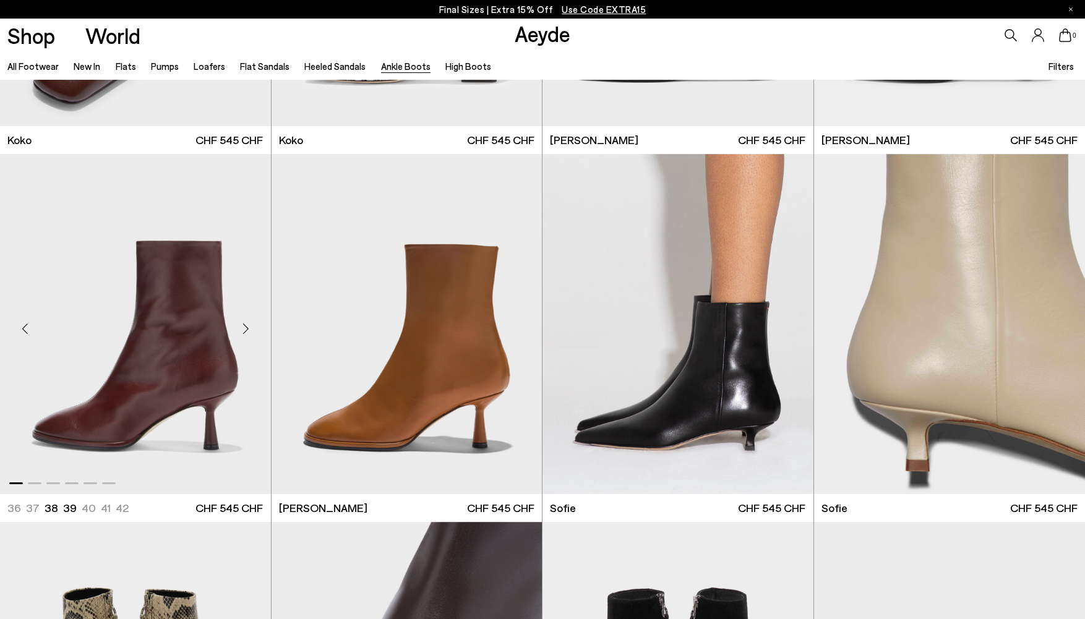
click at [248, 330] on div "Next slide" at bounding box center [246, 329] width 37 height 37
